Goal: Download file/media: Obtain a digital file from the website

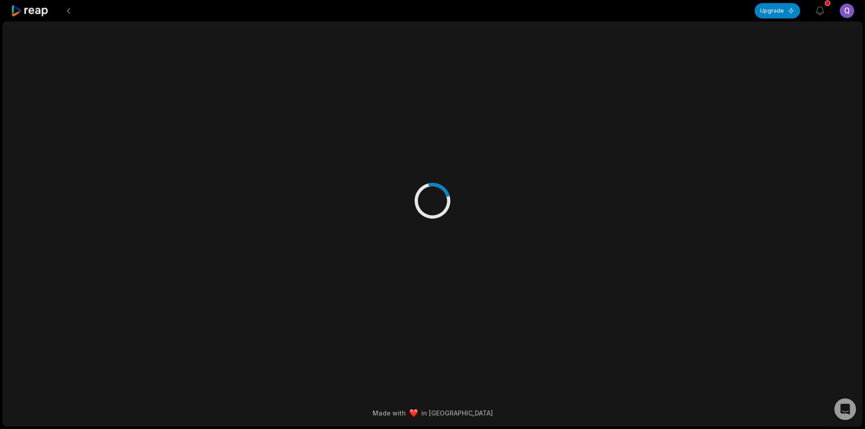
click at [50, 11] on div at bounding box center [383, 11] width 744 height 22
click at [38, 10] on icon at bounding box center [30, 11] width 38 height 12
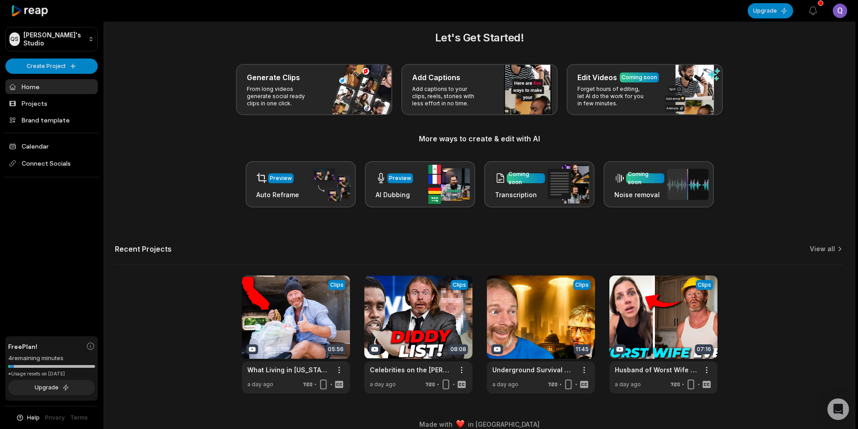
scroll to position [20, 0]
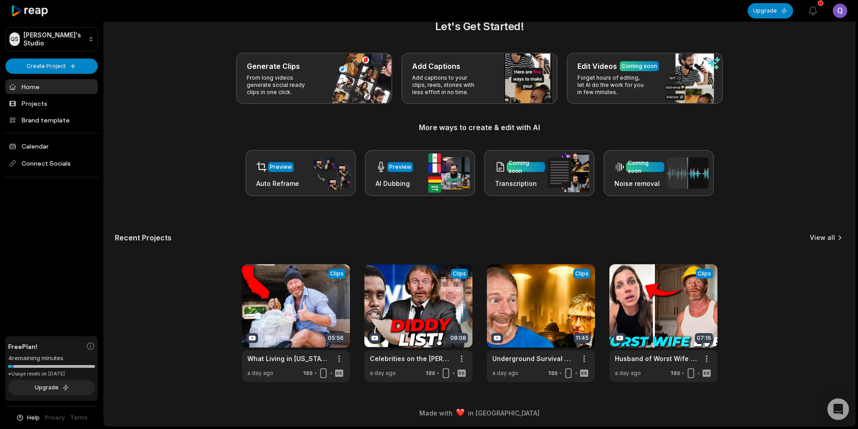
click at [827, 235] on link "View all" at bounding box center [822, 237] width 25 height 9
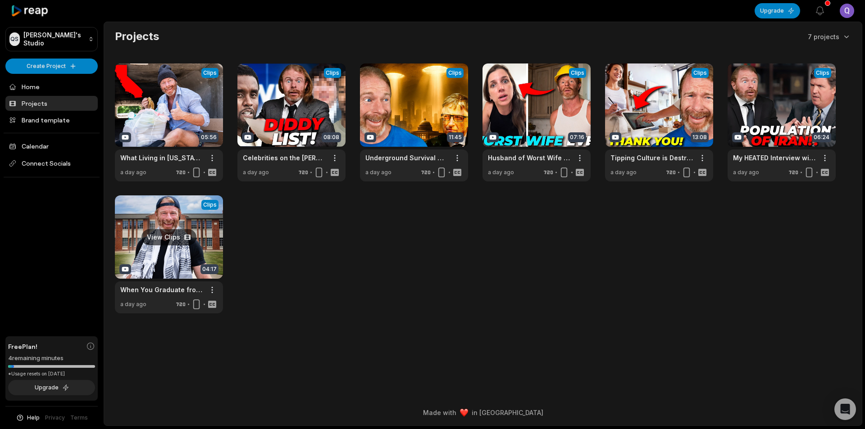
click at [170, 258] on link at bounding box center [169, 254] width 108 height 118
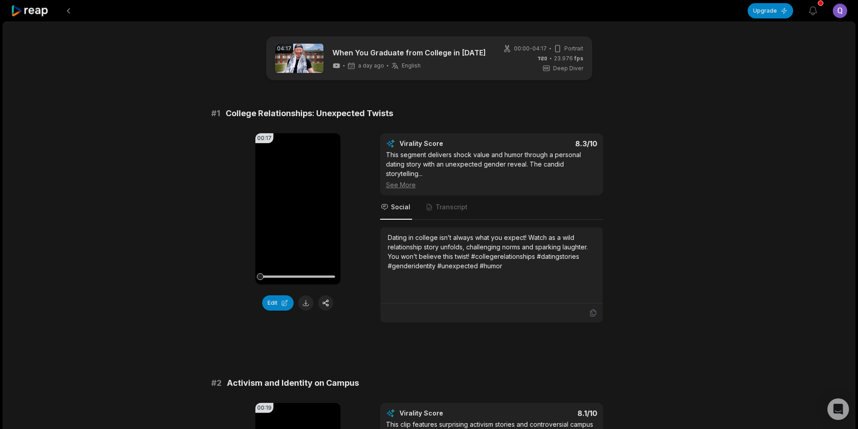
scroll to position [45, 0]
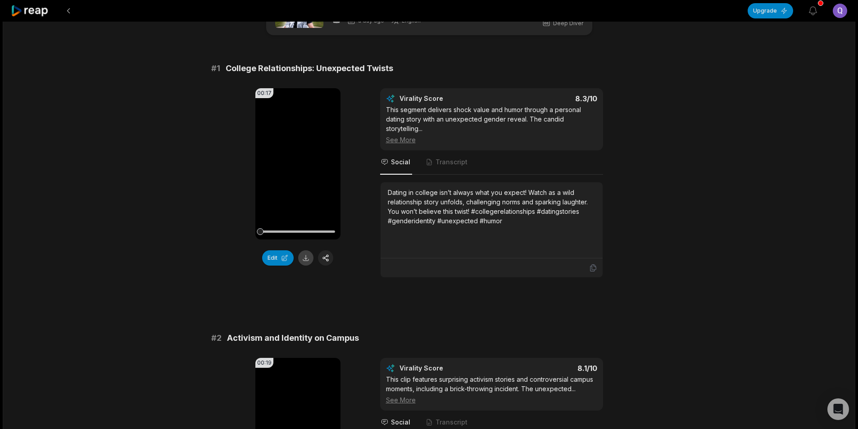
click at [309, 260] on button at bounding box center [305, 257] width 15 height 15
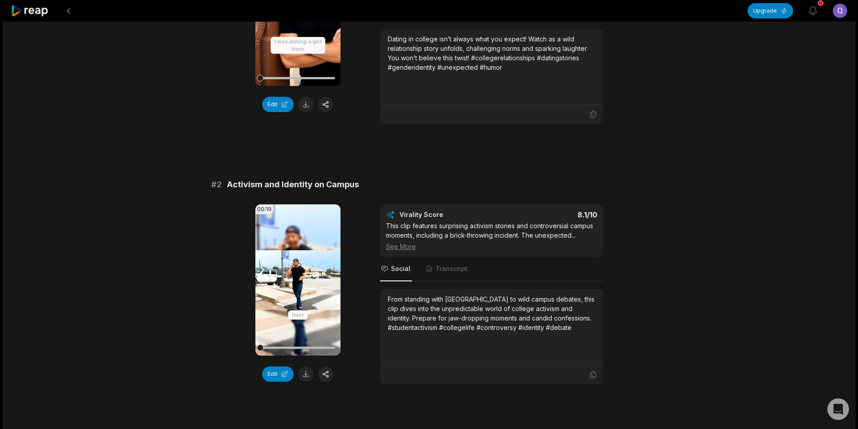
scroll to position [225, 0]
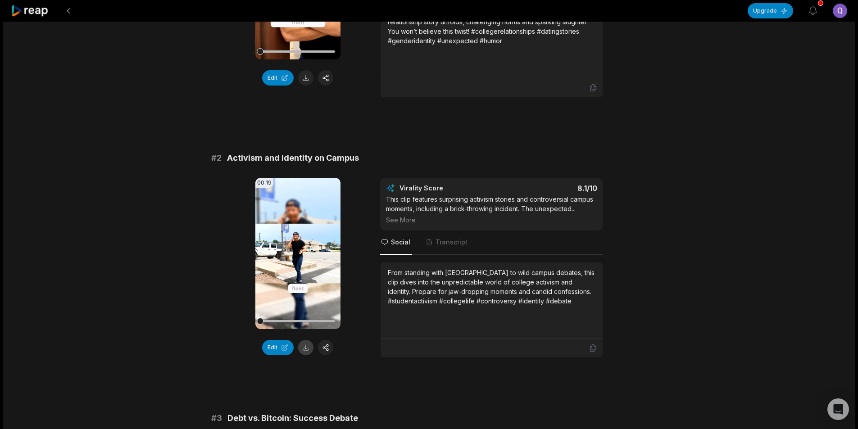
click at [307, 347] on button at bounding box center [305, 347] width 15 height 15
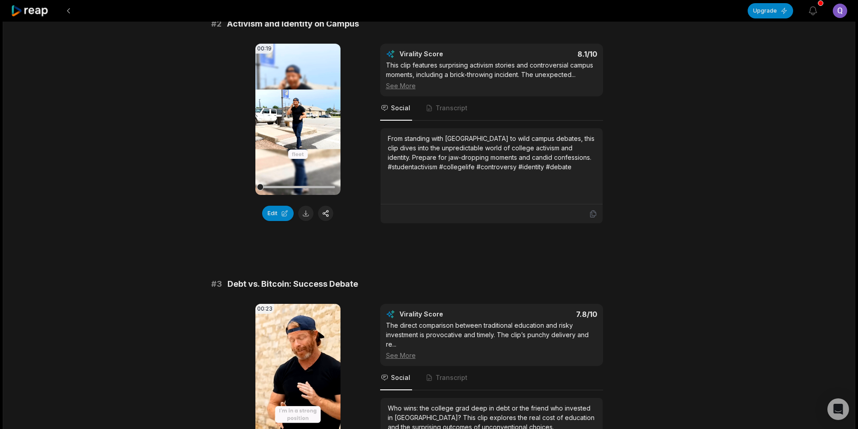
scroll to position [450, 0]
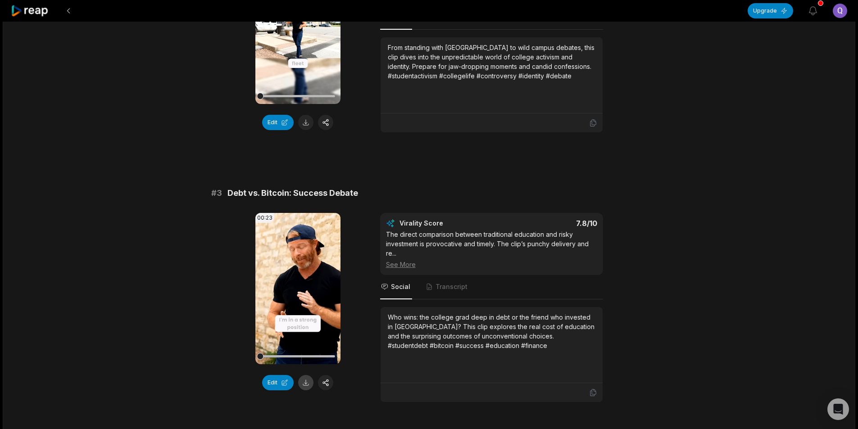
click at [305, 382] on button at bounding box center [305, 382] width 15 height 15
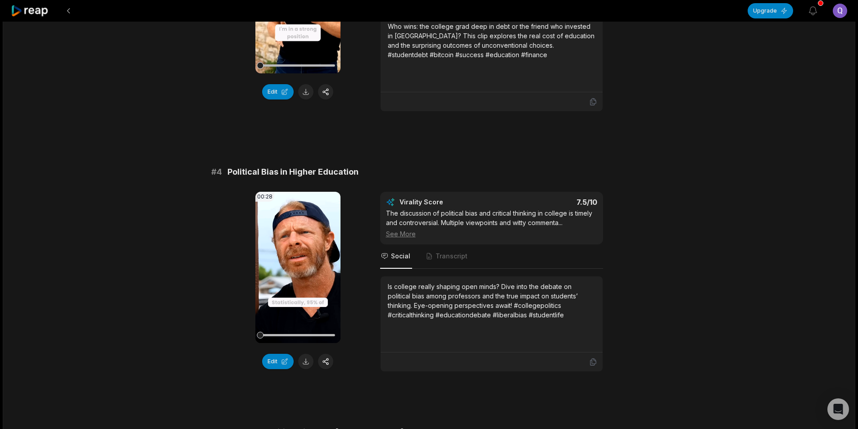
scroll to position [766, 0]
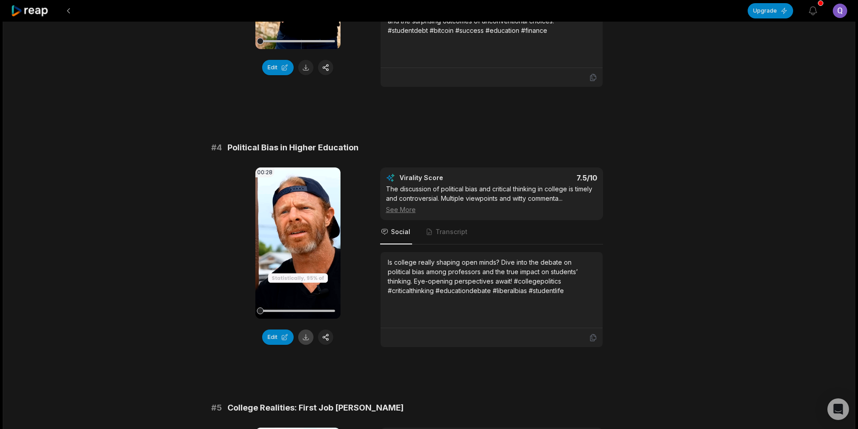
click at [307, 339] on button at bounding box center [305, 337] width 15 height 15
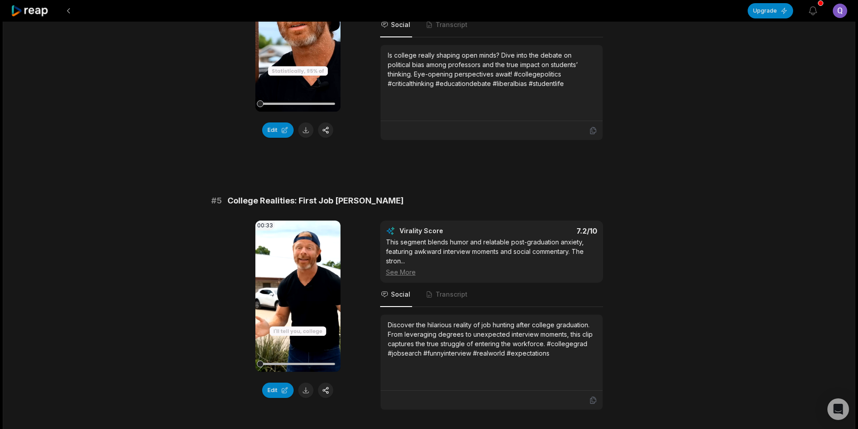
scroll to position [991, 0]
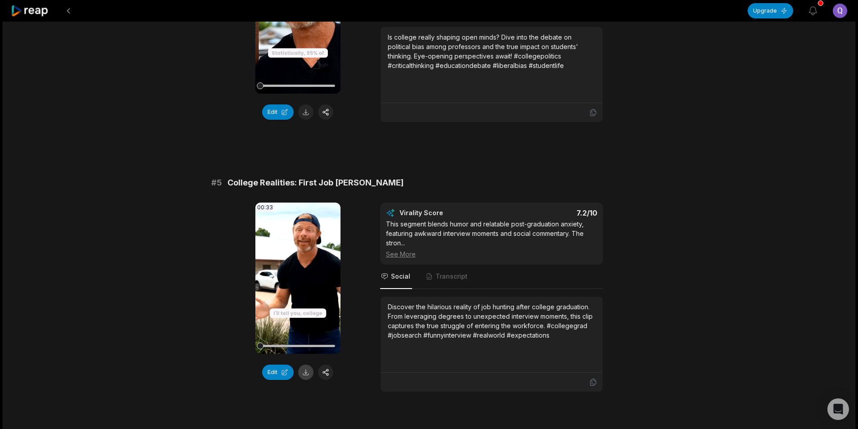
click at [305, 372] on button at bounding box center [305, 372] width 15 height 15
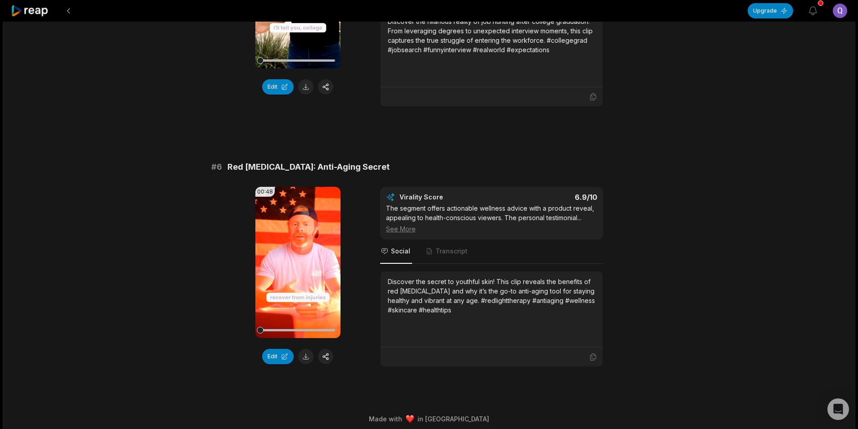
scroll to position [1282, 0]
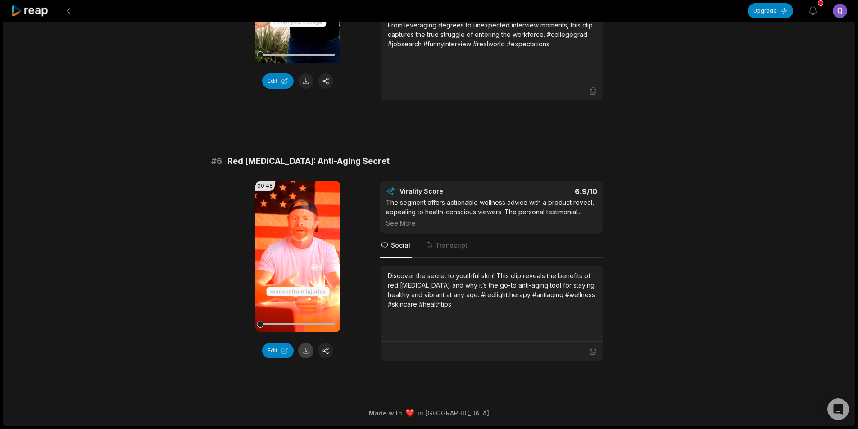
click at [308, 357] on button at bounding box center [305, 350] width 15 height 15
click at [68, 11] on button at bounding box center [68, 11] width 16 height 16
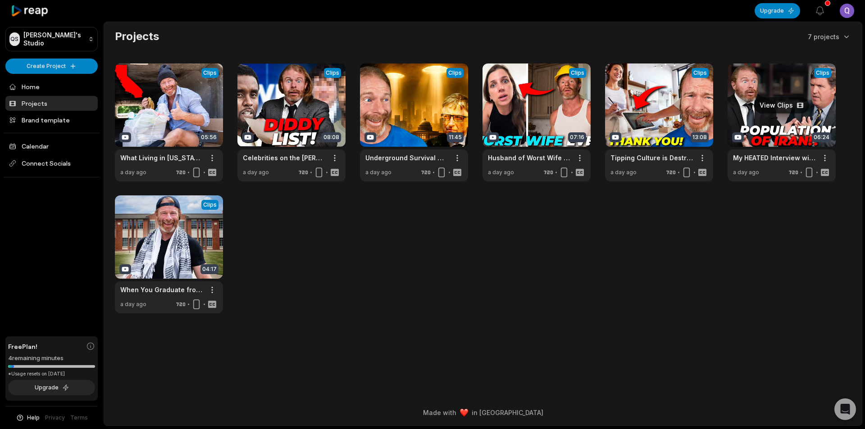
click at [781, 120] on link at bounding box center [781, 122] width 108 height 118
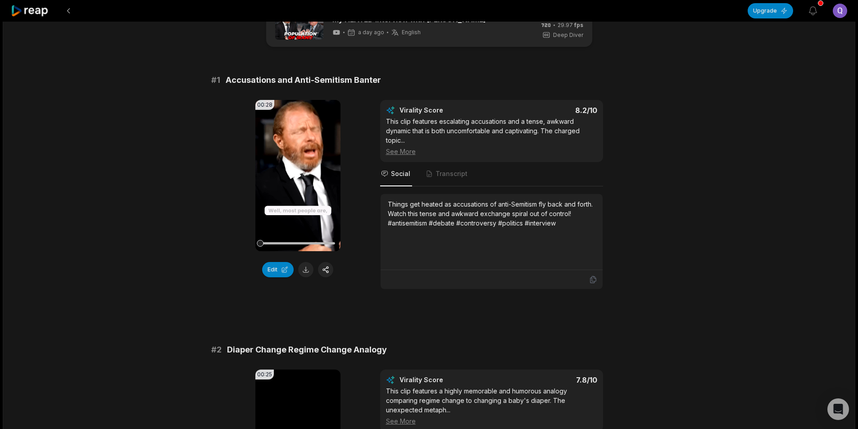
scroll to position [45, 0]
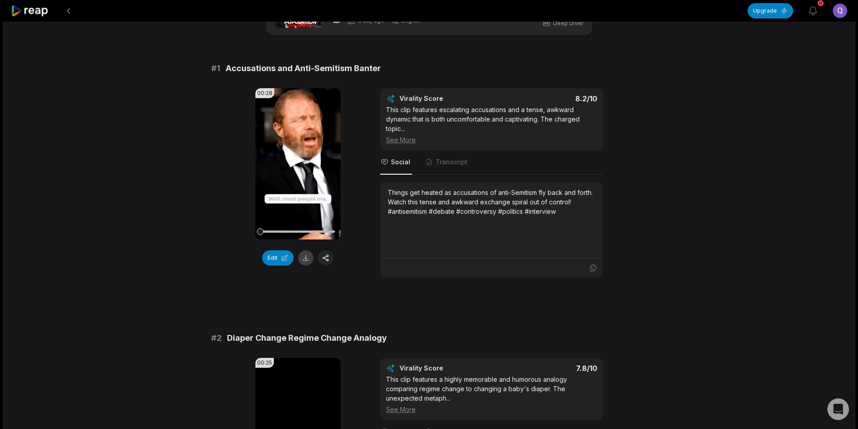
click at [306, 261] on button at bounding box center [305, 257] width 15 height 15
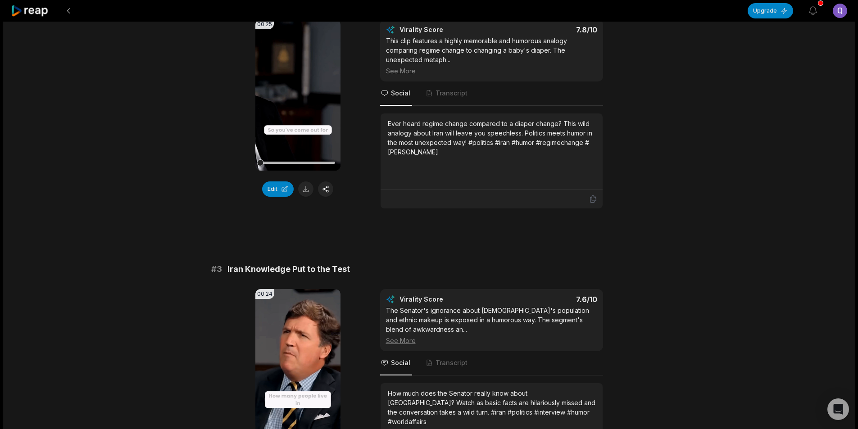
scroll to position [405, 0]
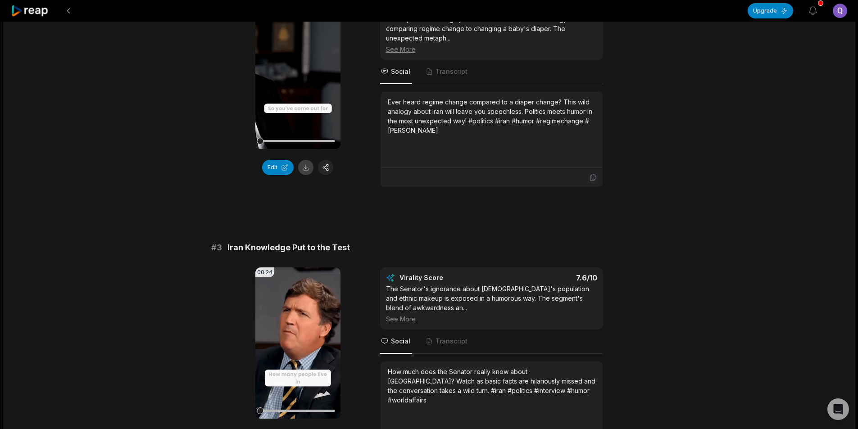
click at [305, 167] on button at bounding box center [305, 167] width 15 height 15
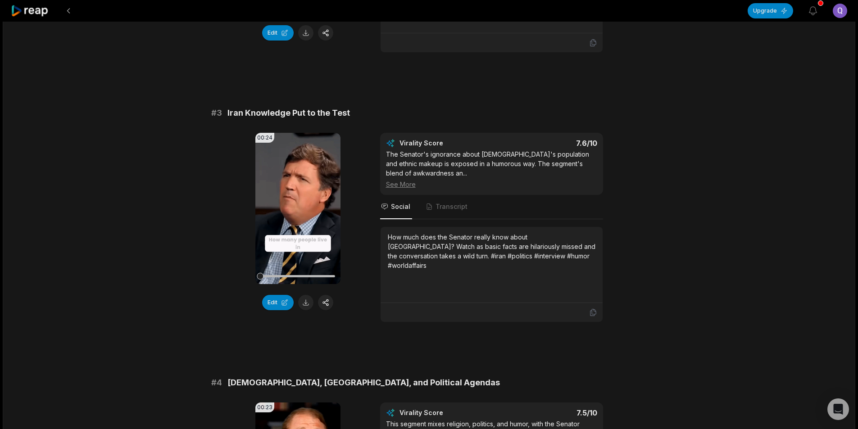
scroll to position [540, 0]
click at [303, 302] on button at bounding box center [305, 302] width 15 height 15
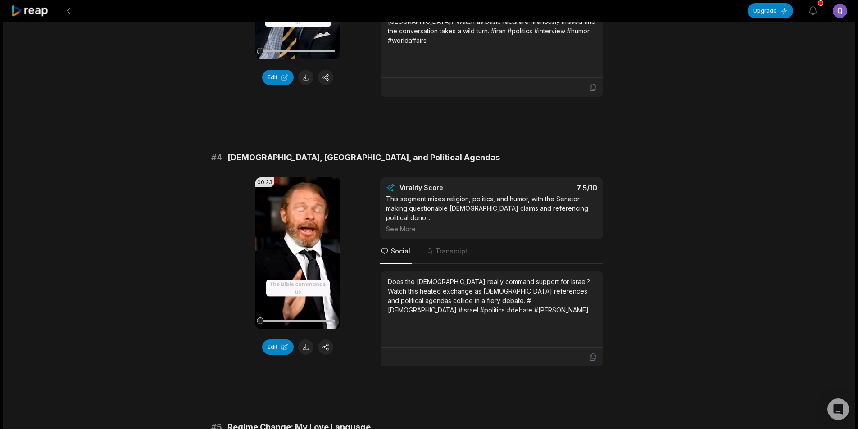
scroll to position [766, 0]
click at [306, 348] on button at bounding box center [305, 346] width 15 height 15
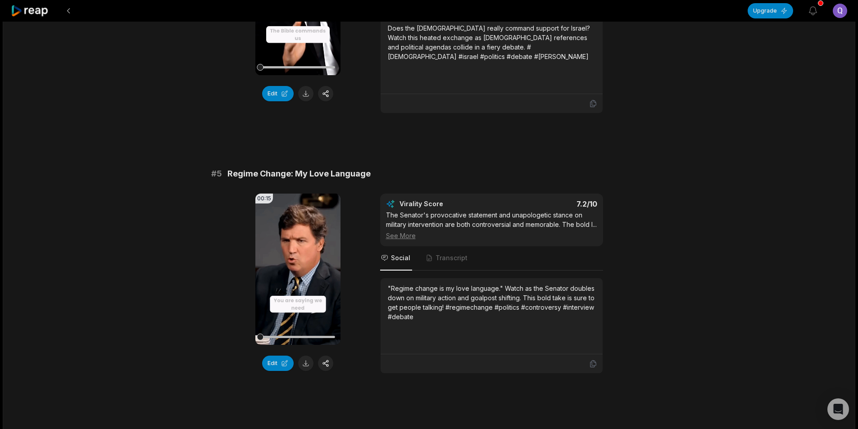
scroll to position [1036, 0]
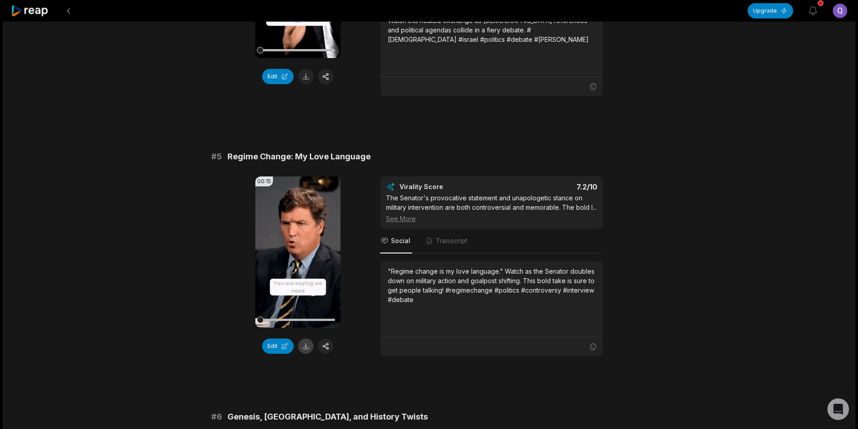
click at [306, 339] on button at bounding box center [305, 346] width 15 height 15
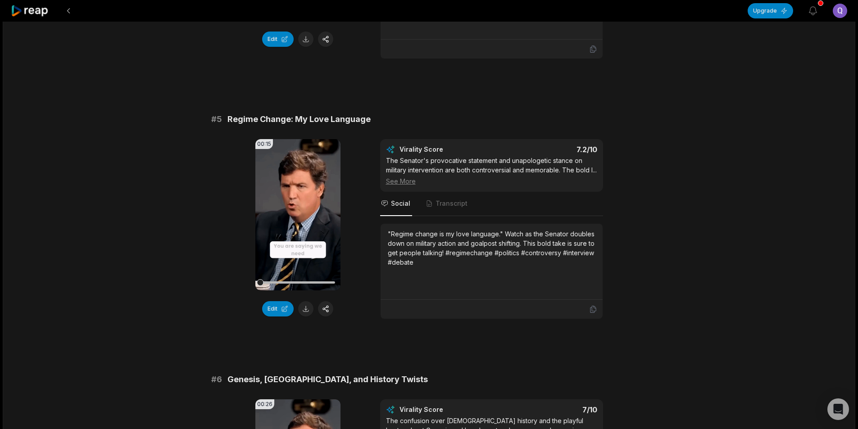
scroll to position [1261, 0]
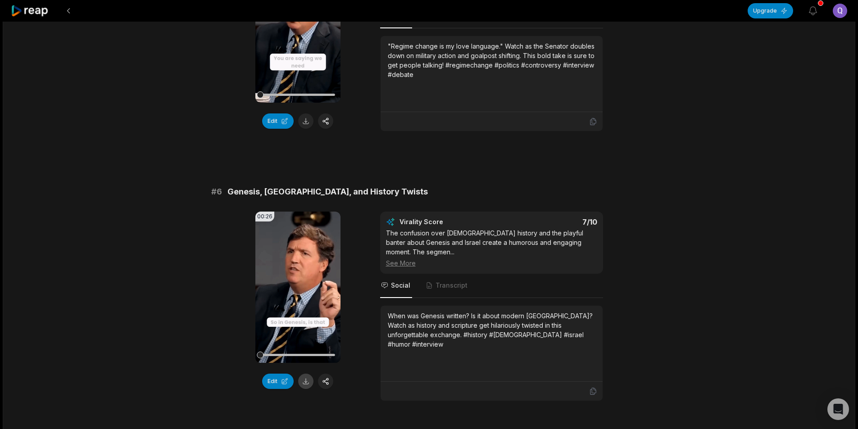
click at [307, 383] on button at bounding box center [305, 381] width 15 height 15
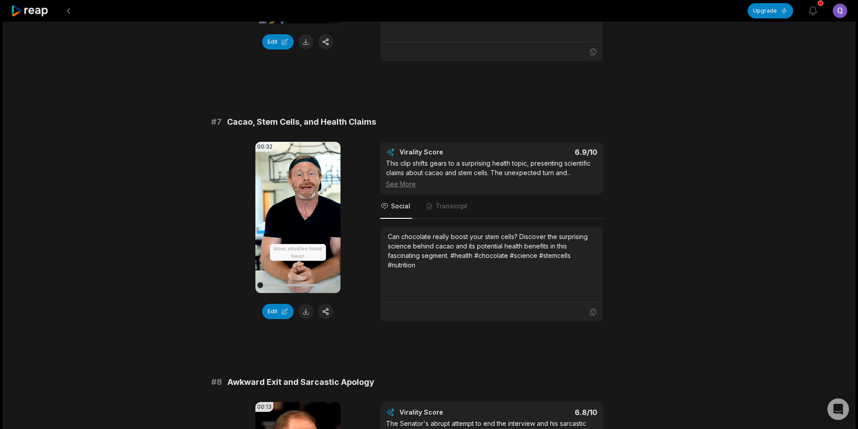
scroll to position [1621, 0]
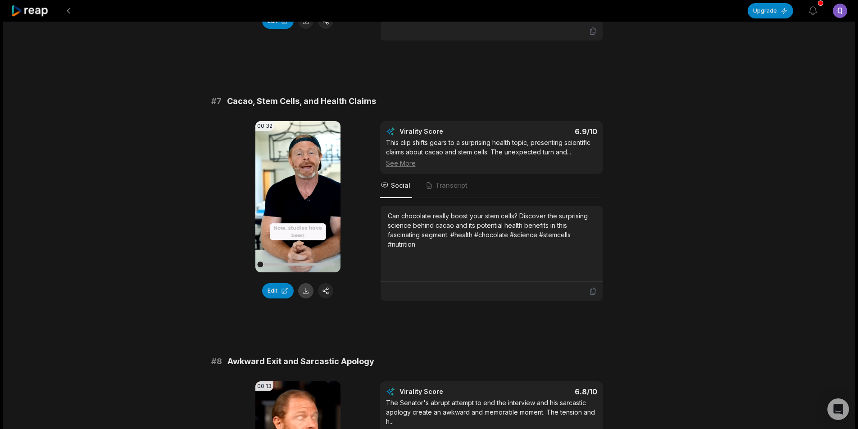
click at [302, 295] on button at bounding box center [305, 290] width 15 height 15
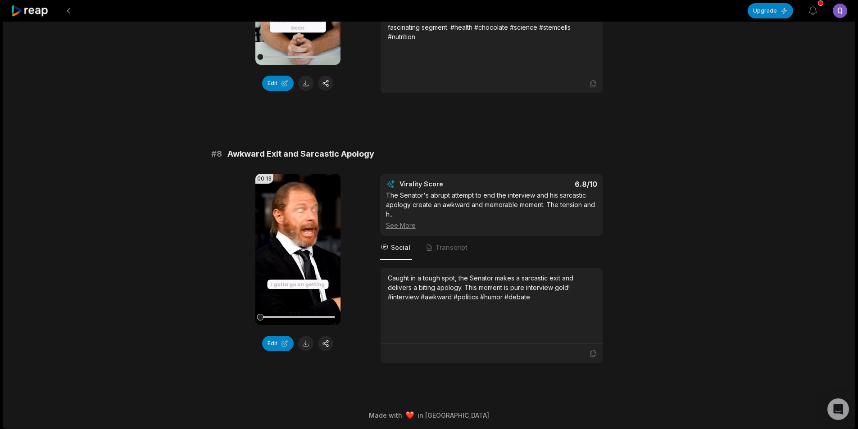
scroll to position [1831, 0]
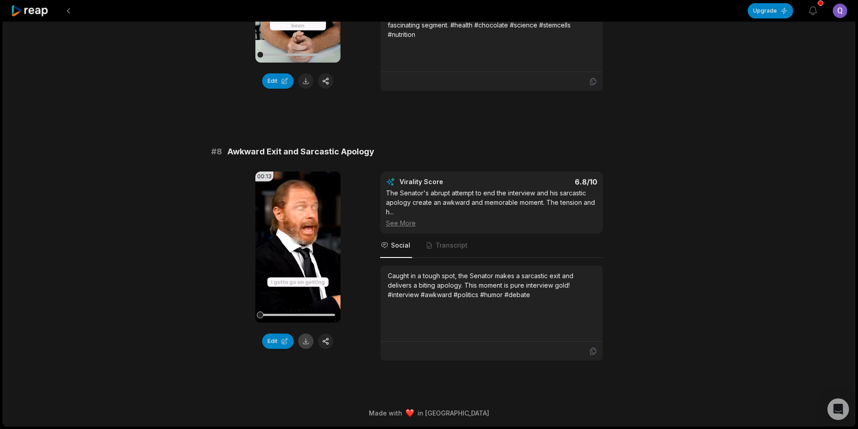
click at [307, 339] on button at bounding box center [305, 341] width 15 height 15
click at [68, 9] on button at bounding box center [68, 11] width 16 height 16
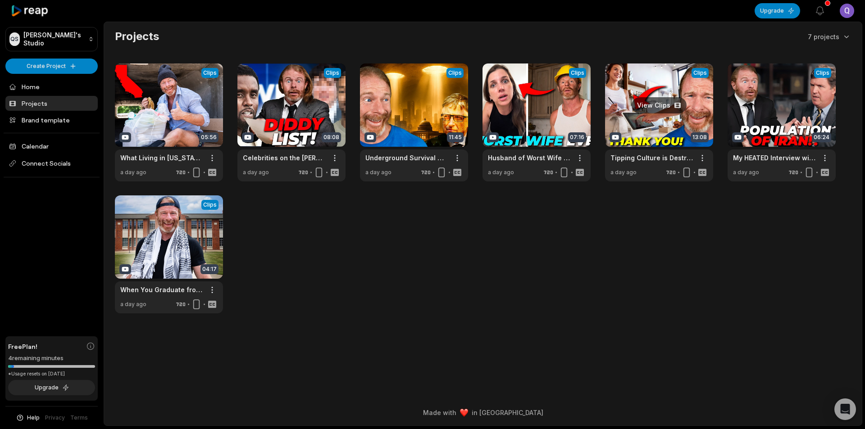
click at [656, 127] on link at bounding box center [659, 122] width 108 height 118
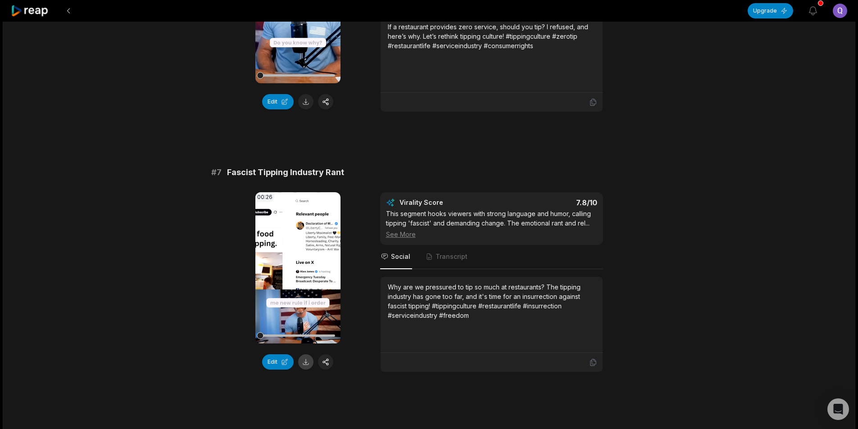
click at [304, 354] on button at bounding box center [305, 361] width 15 height 15
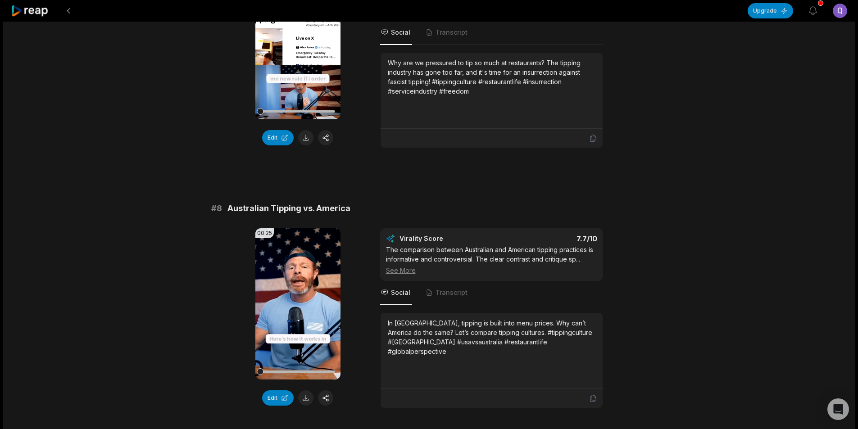
scroll to position [1756, 0]
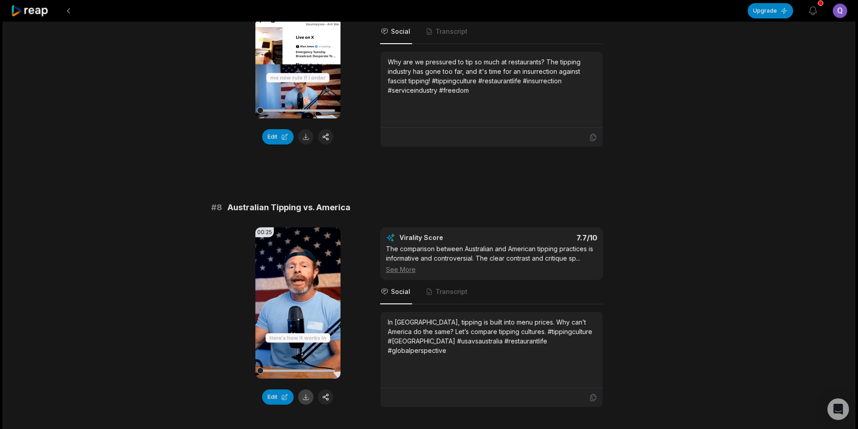
click at [307, 390] on button at bounding box center [305, 397] width 15 height 15
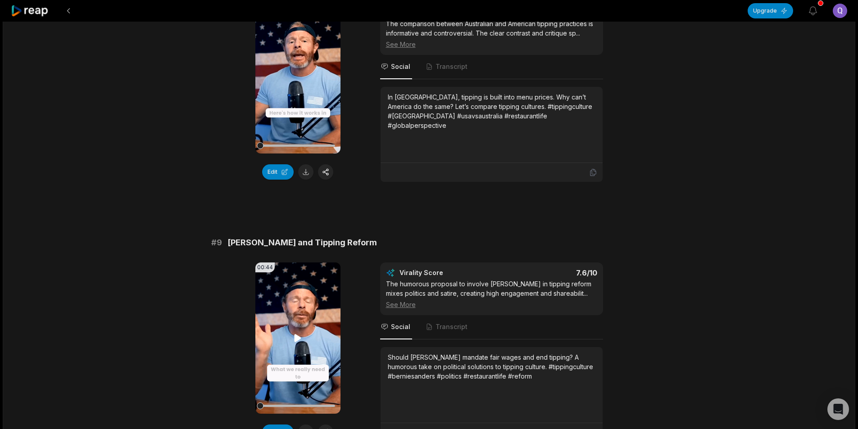
scroll to position [2117, 0]
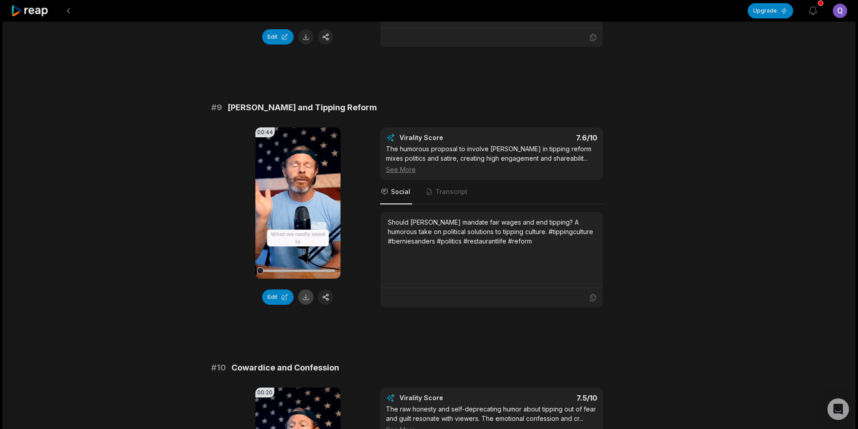
click at [304, 290] on button at bounding box center [305, 297] width 15 height 15
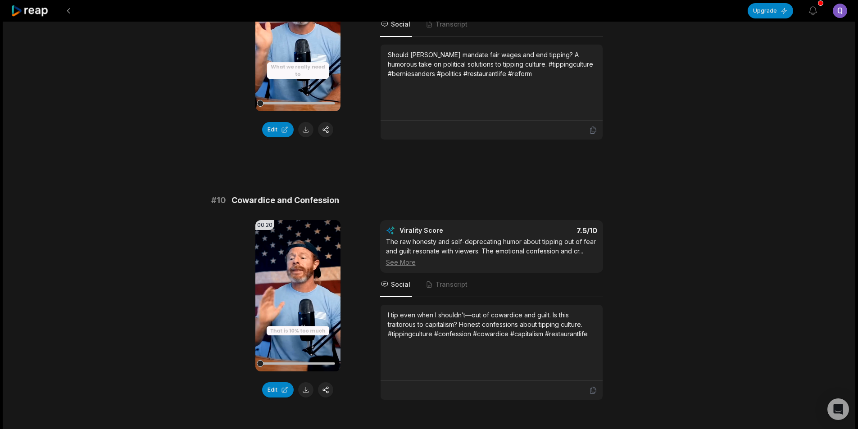
scroll to position [2335, 0]
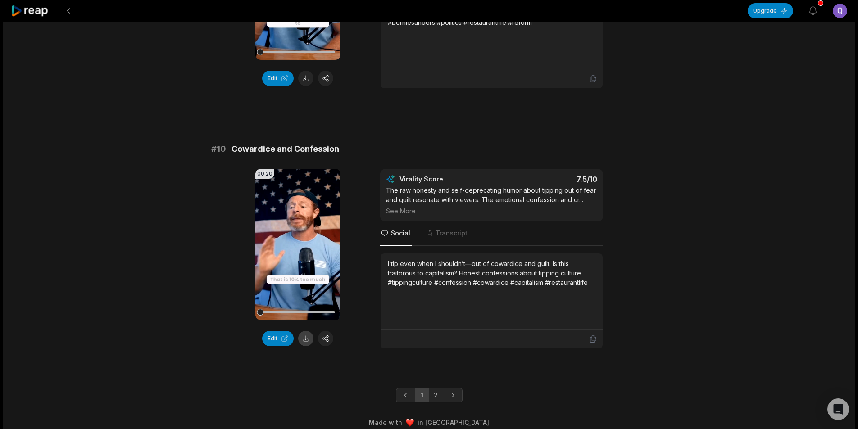
click at [302, 331] on button at bounding box center [305, 338] width 15 height 15
click at [435, 388] on link "2" at bounding box center [435, 395] width 15 height 14
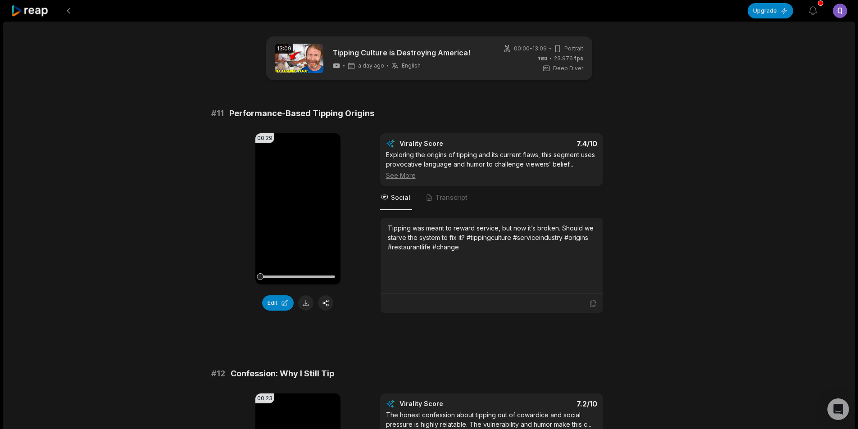
scroll to position [45, 0]
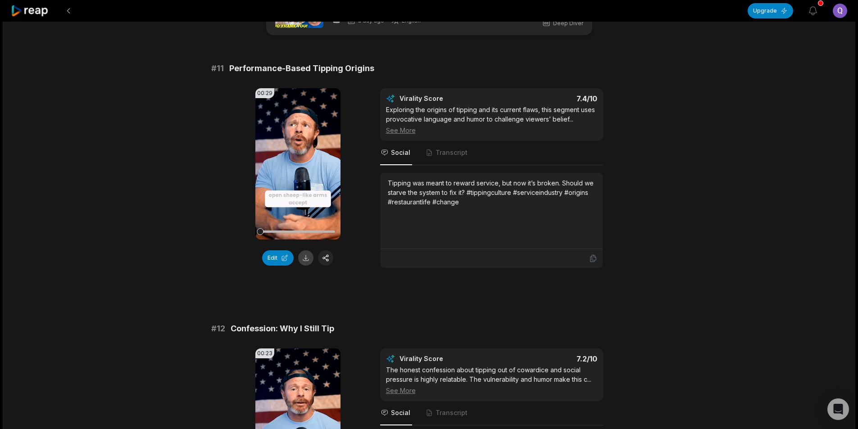
click at [308, 261] on button at bounding box center [305, 257] width 15 height 15
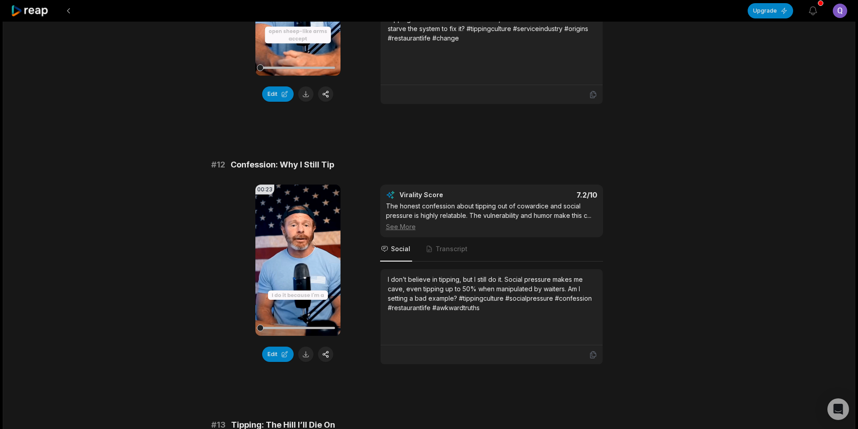
scroll to position [270, 0]
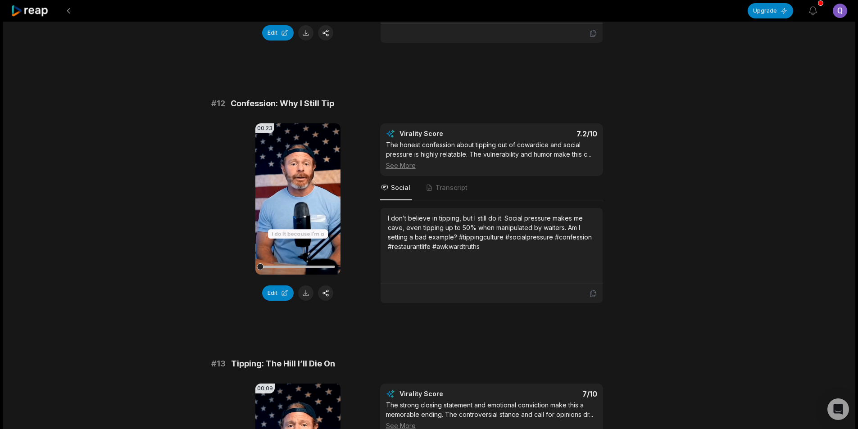
click at [307, 296] on button at bounding box center [305, 293] width 15 height 15
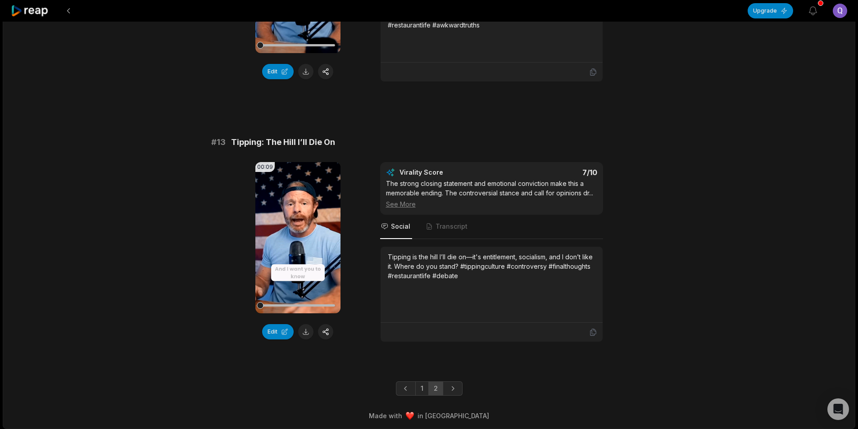
scroll to position [494, 0]
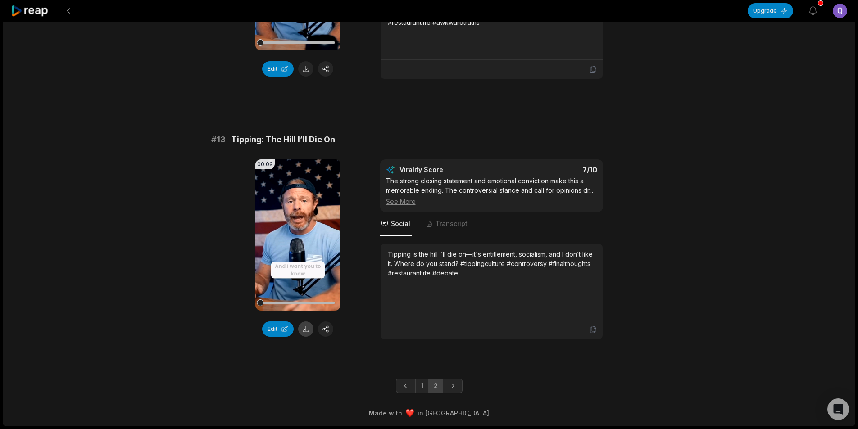
click at [303, 329] on button at bounding box center [305, 329] width 15 height 15
click at [72, 11] on button at bounding box center [68, 11] width 16 height 16
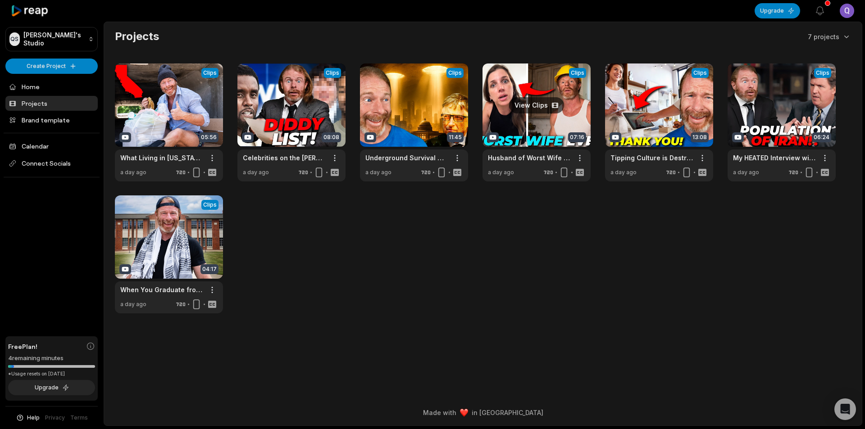
click at [535, 124] on link at bounding box center [536, 122] width 108 height 118
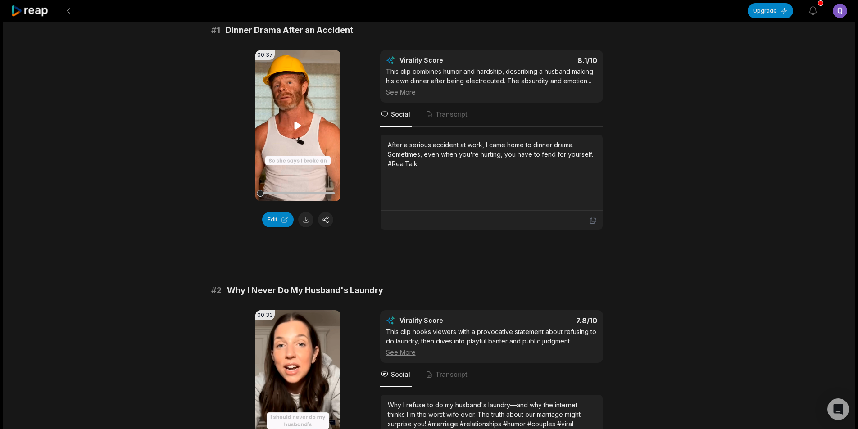
scroll to position [90, 0]
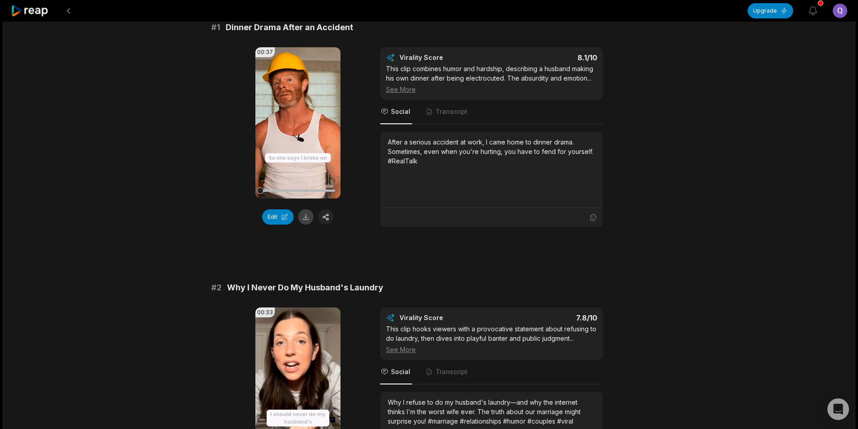
click at [304, 218] on button at bounding box center [305, 216] width 15 height 15
click at [305, 296] on div "# 2 Why I Never Do My Husband's Laundry 00:33 Your browser does not support mp4…" at bounding box center [429, 384] width 436 height 206
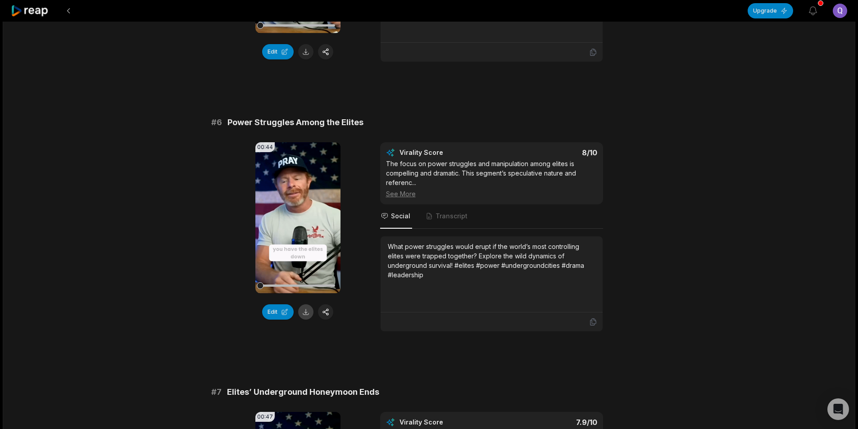
click at [306, 305] on button at bounding box center [305, 311] width 15 height 15
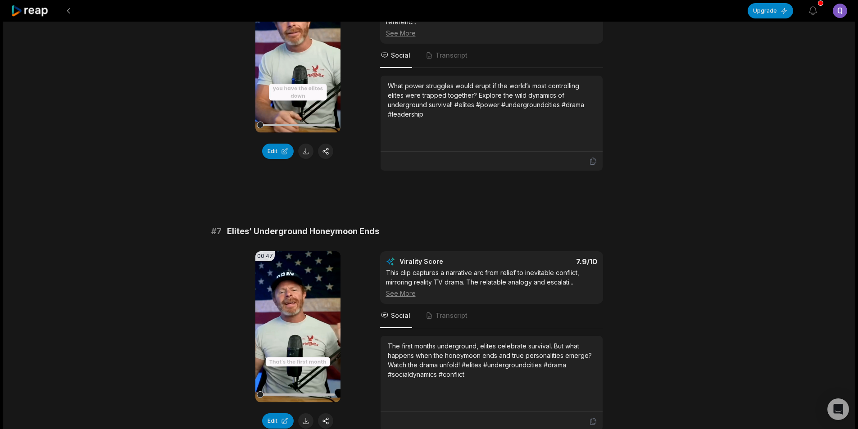
scroll to position [1486, 0]
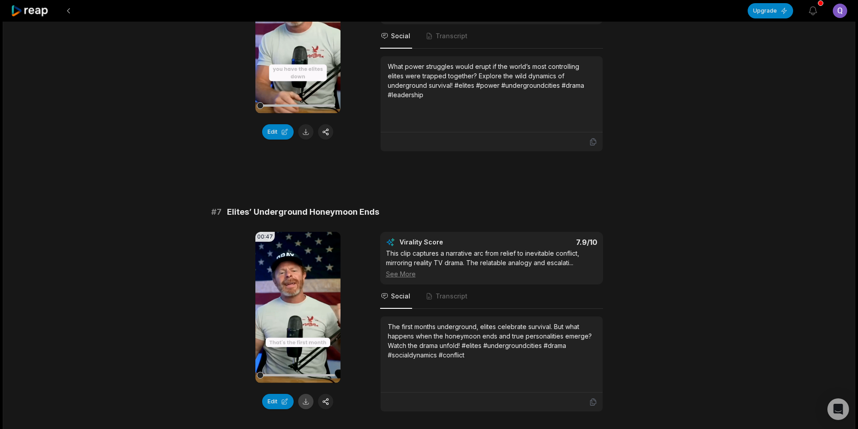
click at [308, 394] on button at bounding box center [305, 401] width 15 height 15
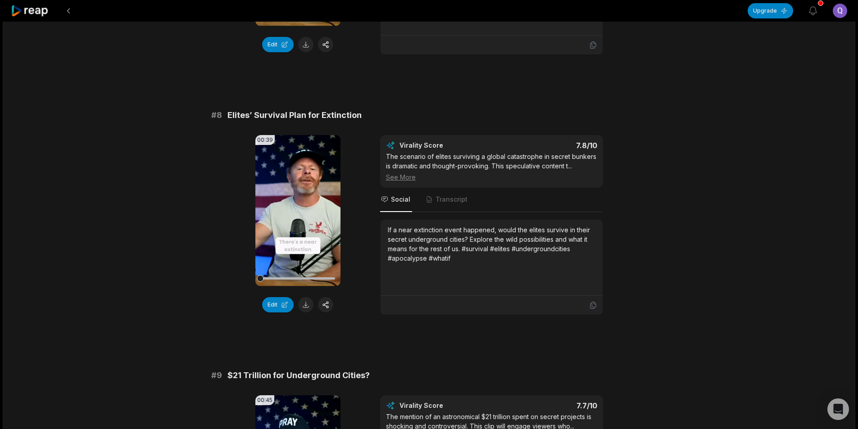
scroll to position [1846, 0]
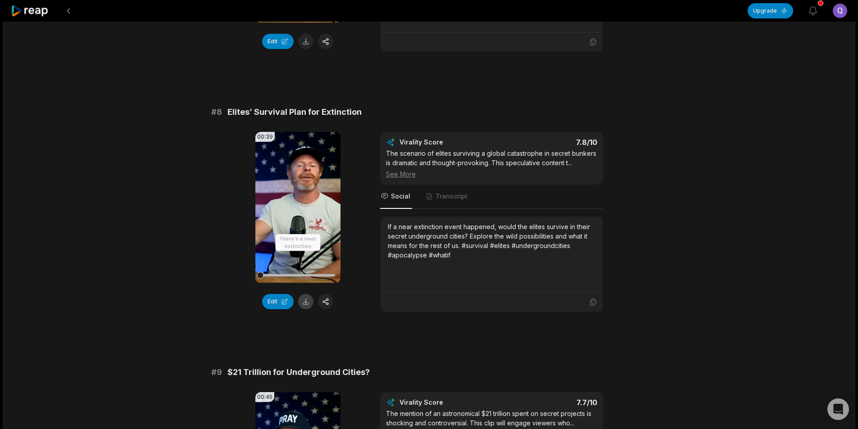
click at [307, 294] on button at bounding box center [305, 301] width 15 height 15
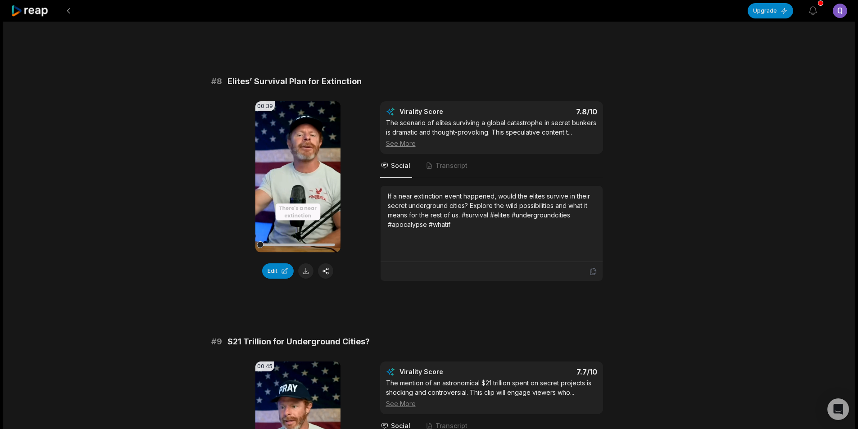
scroll to position [2027, 0]
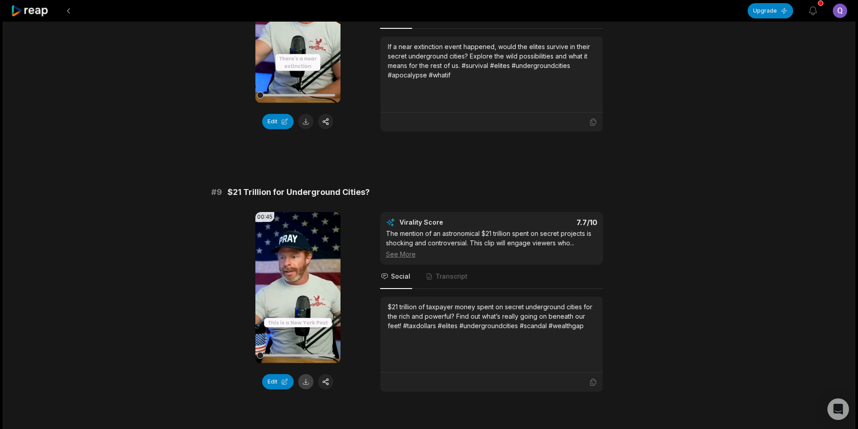
click at [311, 374] on button at bounding box center [305, 381] width 15 height 15
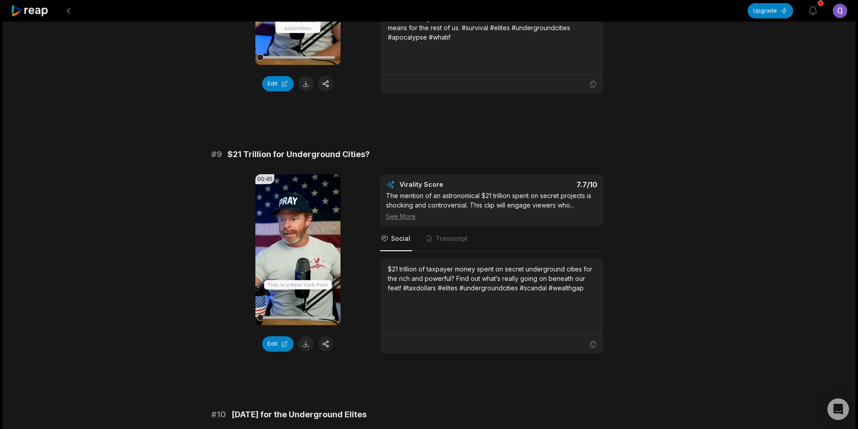
scroll to position [2297, 0]
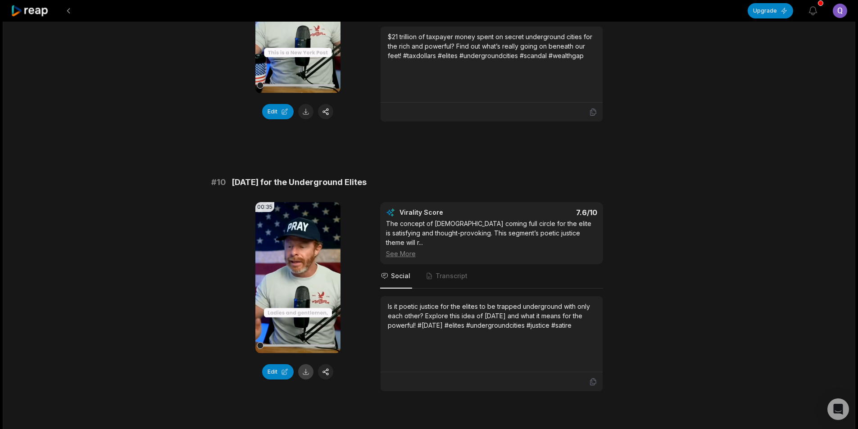
click at [304, 364] on button at bounding box center [305, 371] width 15 height 15
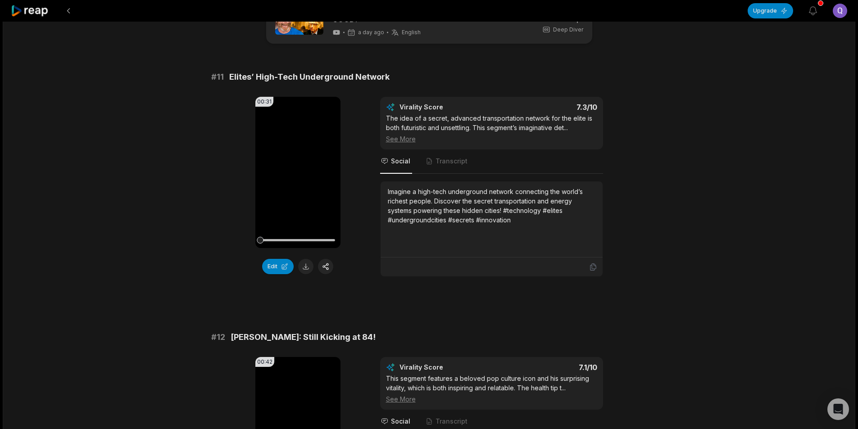
scroll to position [45, 0]
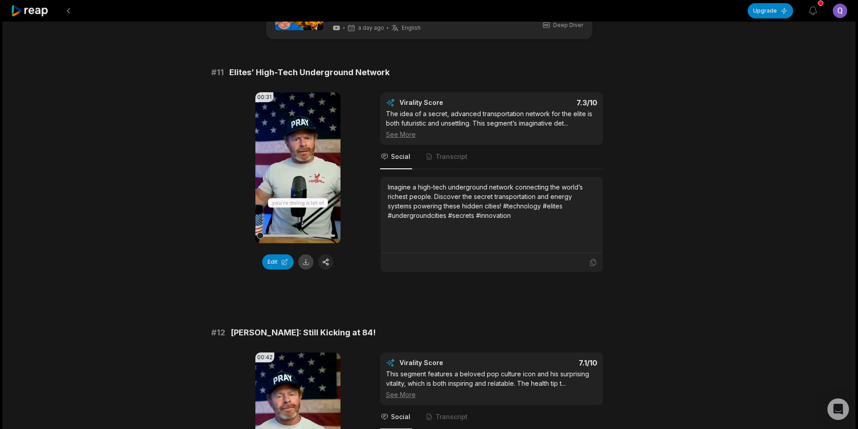
click at [309, 261] on button at bounding box center [305, 261] width 15 height 15
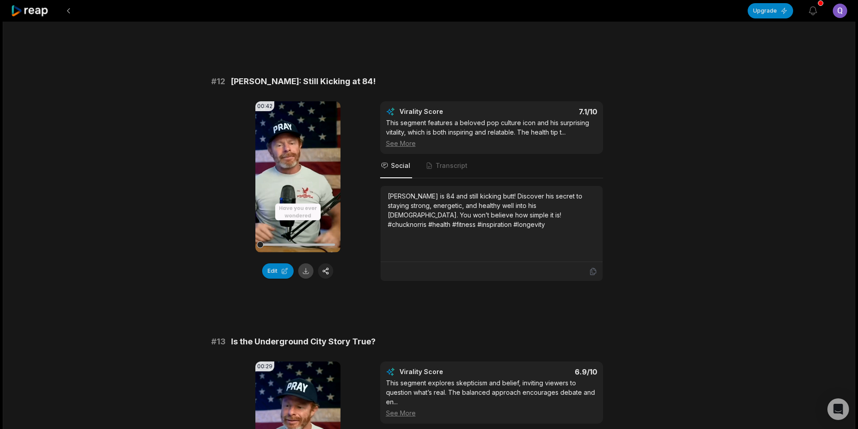
scroll to position [360, 0]
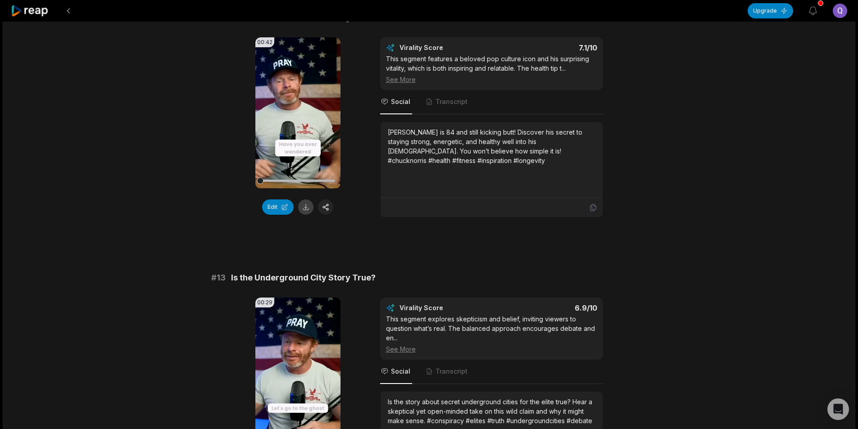
click at [308, 208] on button at bounding box center [305, 207] width 15 height 15
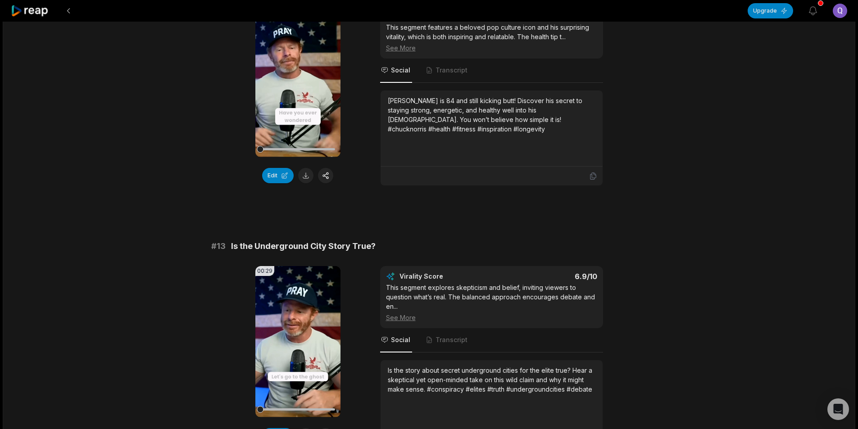
scroll to position [508, 0]
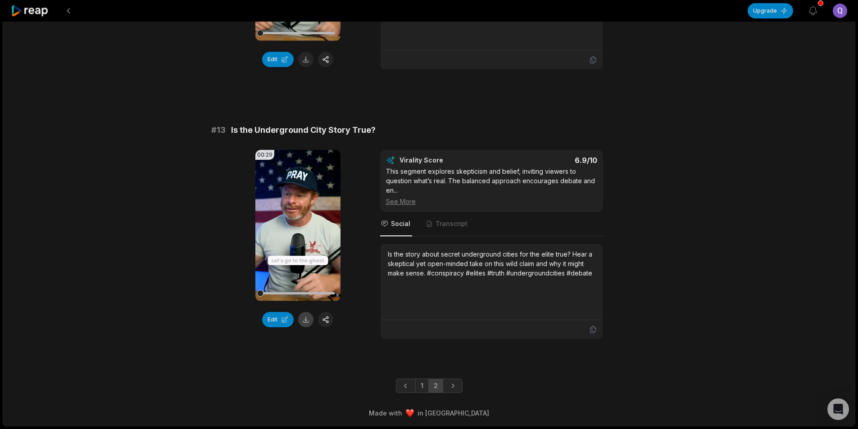
click at [309, 321] on button at bounding box center [305, 319] width 15 height 15
click at [69, 13] on button at bounding box center [68, 11] width 16 height 16
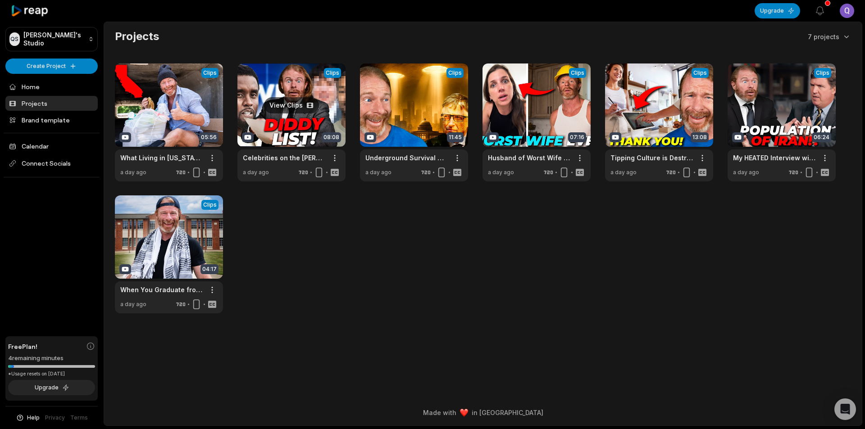
click at [294, 132] on link at bounding box center [291, 122] width 108 height 118
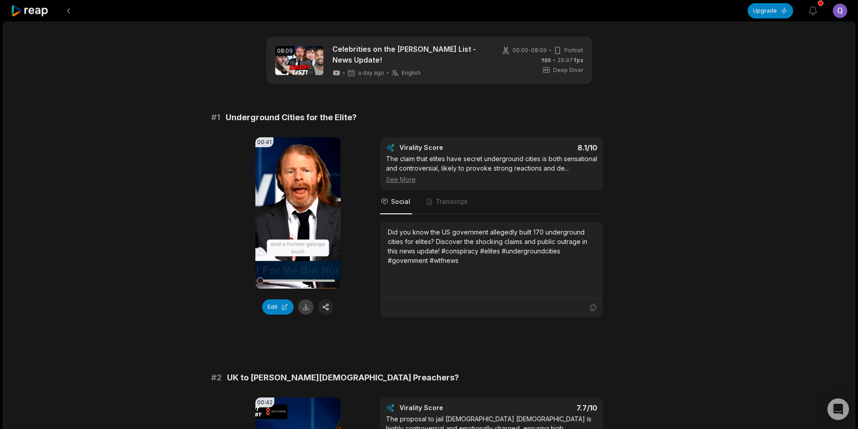
click at [306, 304] on button at bounding box center [305, 306] width 15 height 15
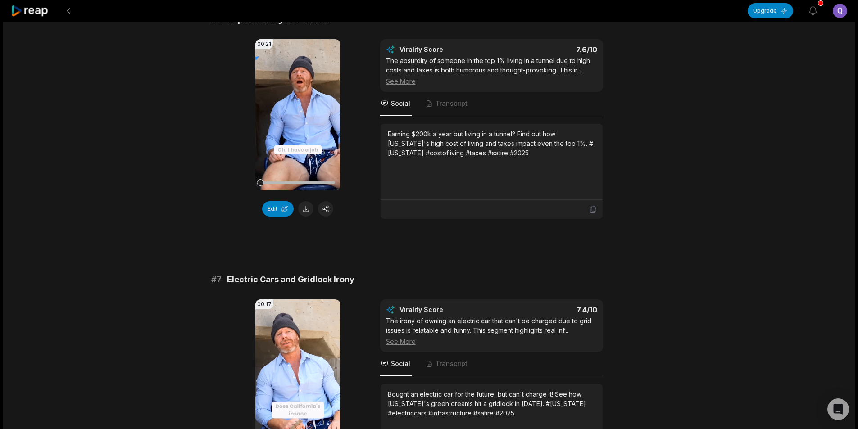
scroll to position [1576, 0]
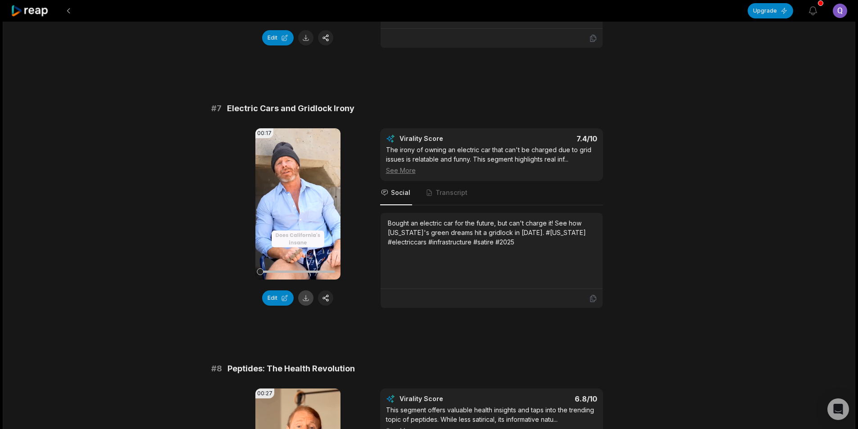
click at [304, 298] on button at bounding box center [305, 297] width 15 height 15
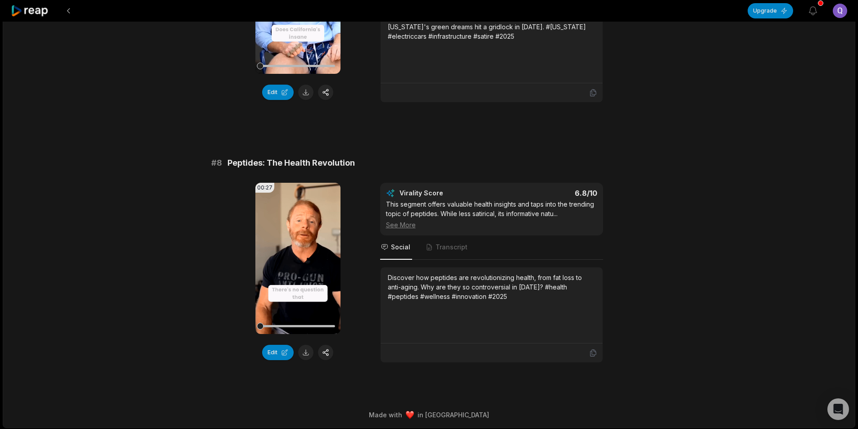
scroll to position [1784, 0]
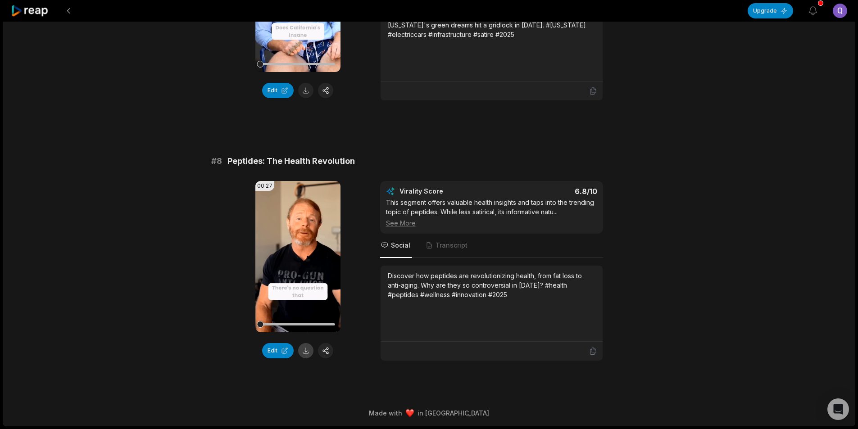
click at [302, 350] on button at bounding box center [305, 350] width 15 height 15
click at [70, 11] on button at bounding box center [68, 11] width 16 height 16
